Goal: Ask a question

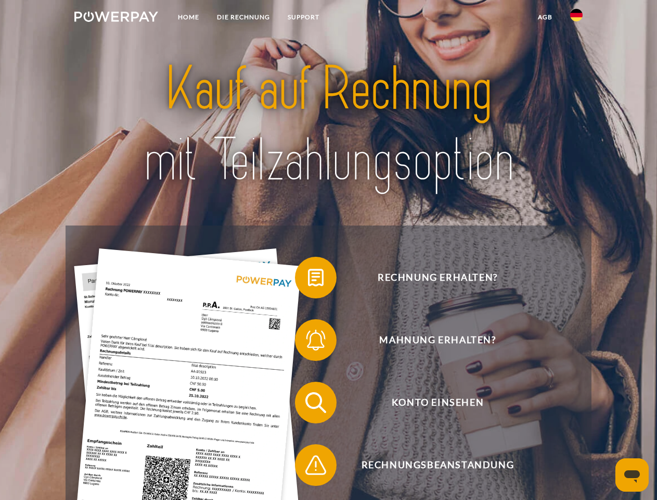
click at [116, 18] on img at bounding box center [116, 16] width 84 height 10
click at [577, 18] on img at bounding box center [576, 15] width 12 height 12
click at [545, 17] on link "agb" at bounding box center [545, 17] width 32 height 19
click at [308, 280] on span at bounding box center [300, 277] width 52 height 52
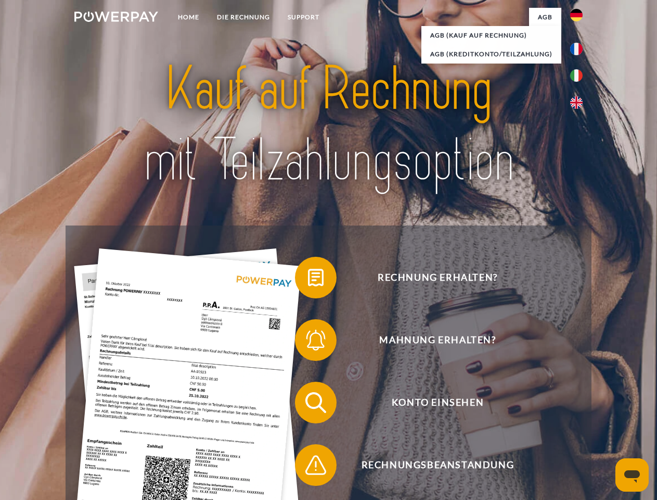
click at [308, 342] on span at bounding box center [300, 340] width 52 height 52
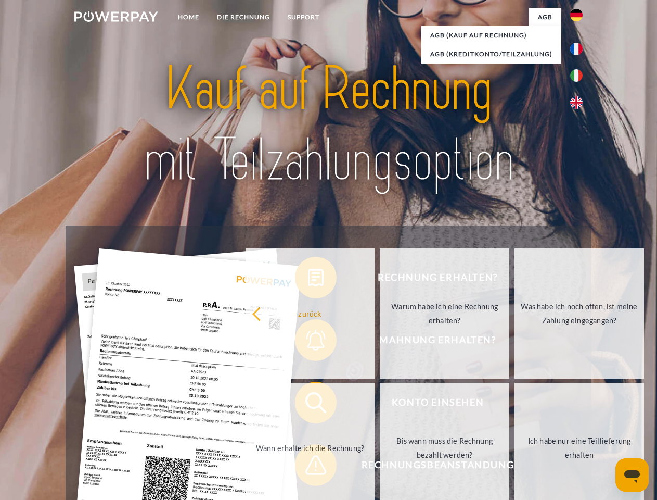
click at [380, 404] on link "Bis wann muss die Rechnung bezahlt werden?" at bounding box center [445, 448] width 130 height 130
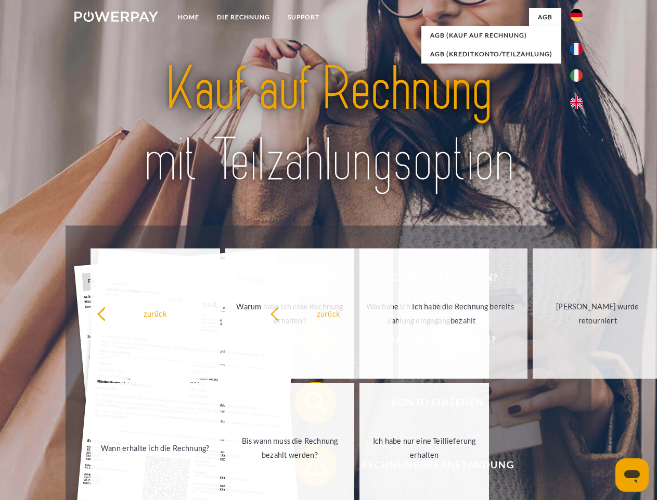
click at [308, 467] on span at bounding box center [300, 465] width 52 height 52
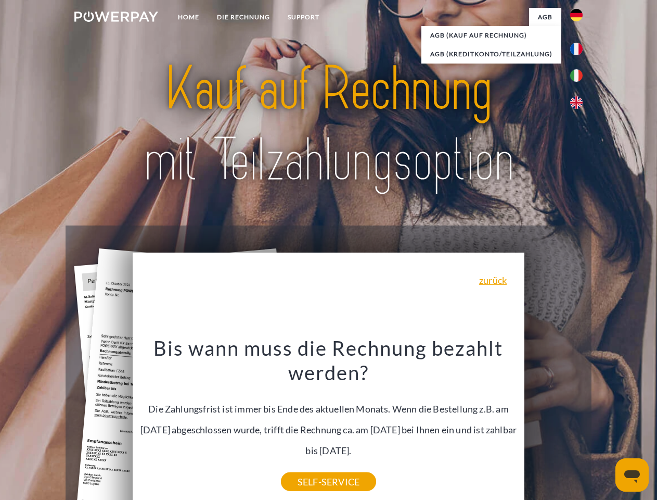
click at [632, 475] on icon "Messaging-Fenster öffnen" at bounding box center [633, 476] width 16 height 12
